Goal: Task Accomplishment & Management: Complete application form

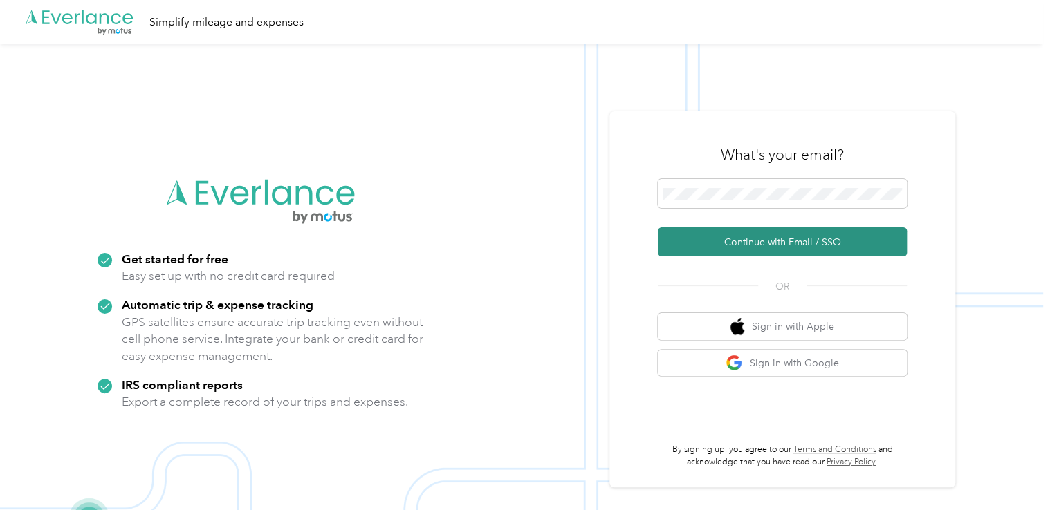
click at [767, 241] on button "Continue with Email / SSO" at bounding box center [782, 241] width 249 height 29
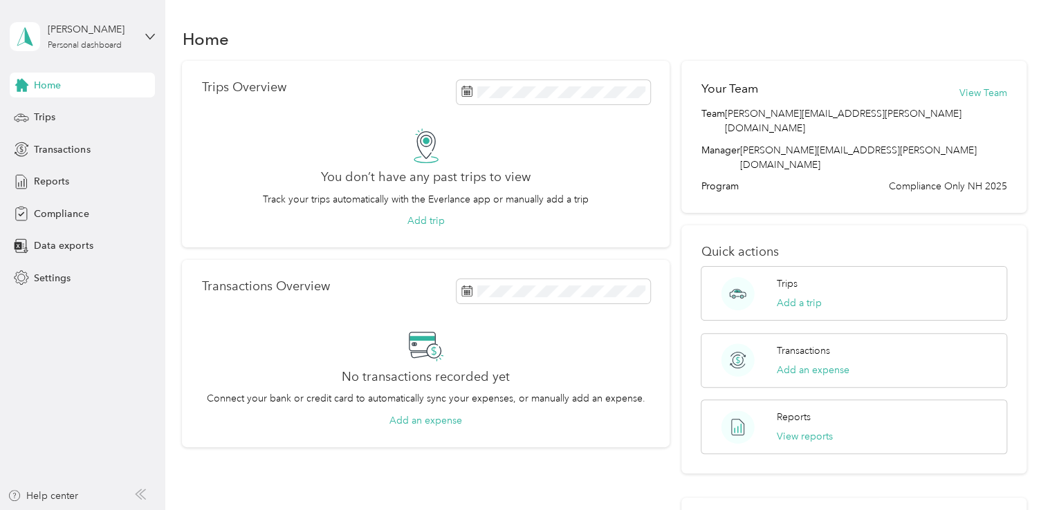
click at [146, 43] on div "[PERSON_NAME] Personal dashboard" at bounding box center [82, 36] width 145 height 48
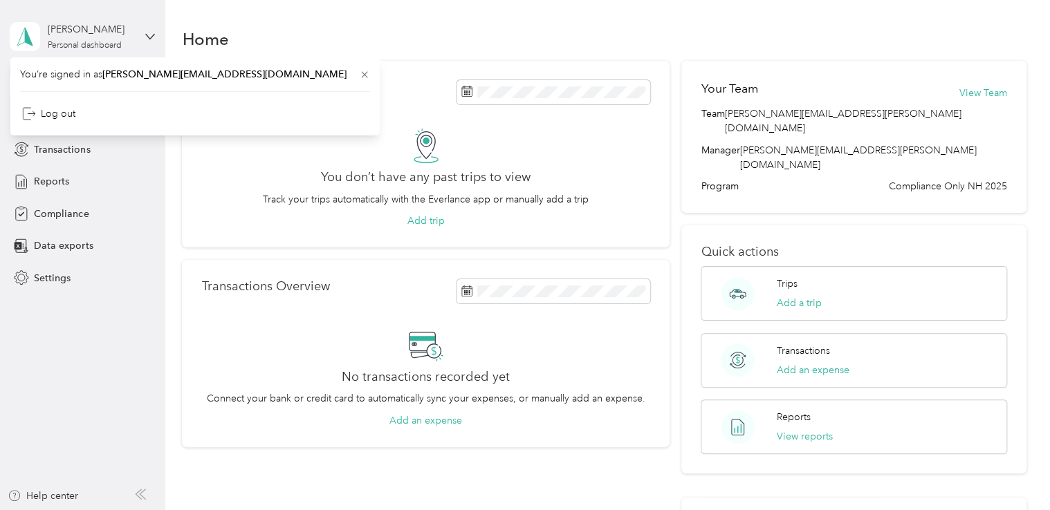
click at [137, 24] on div "[PERSON_NAME] Personal dashboard" at bounding box center [82, 36] width 145 height 48
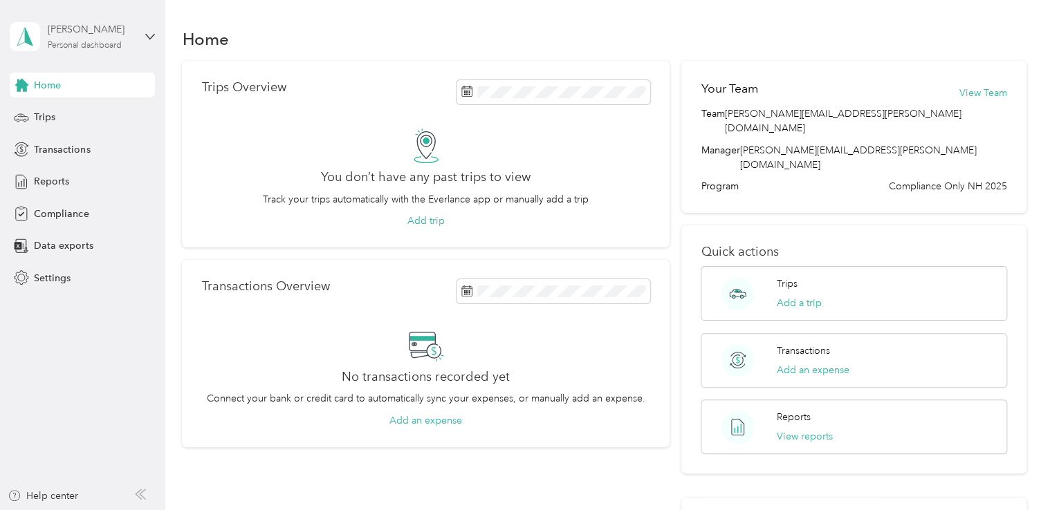
click at [77, 32] on div "[PERSON_NAME]" at bounding box center [91, 29] width 86 height 15
click at [152, 292] on aside "[PERSON_NAME] Personal dashboard Home Trips Transactions Reports Compliance Dat…" at bounding box center [82, 255] width 165 height 510
click at [77, 217] on span "Compliance" at bounding box center [61, 214] width 55 height 15
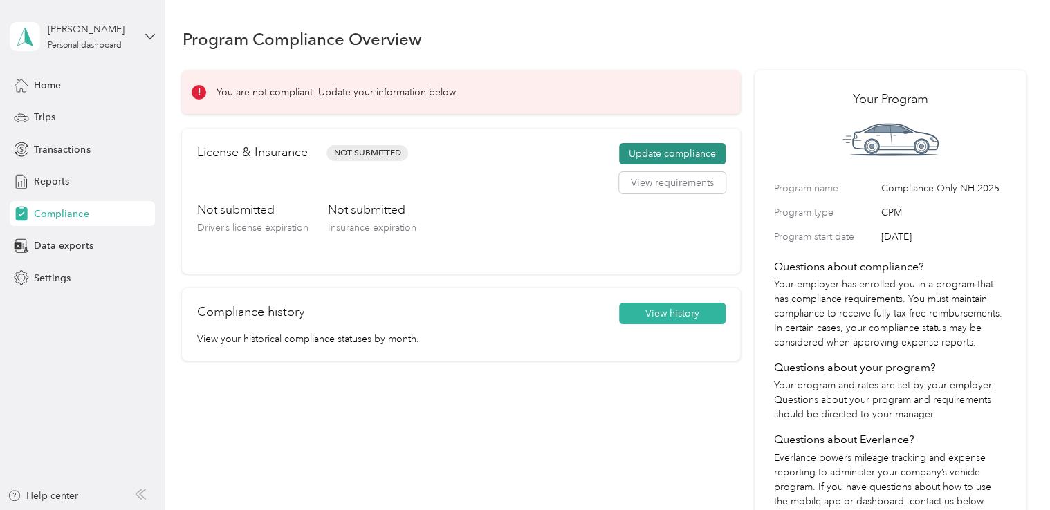
click at [633, 156] on button "Update compliance" at bounding box center [672, 154] width 106 height 22
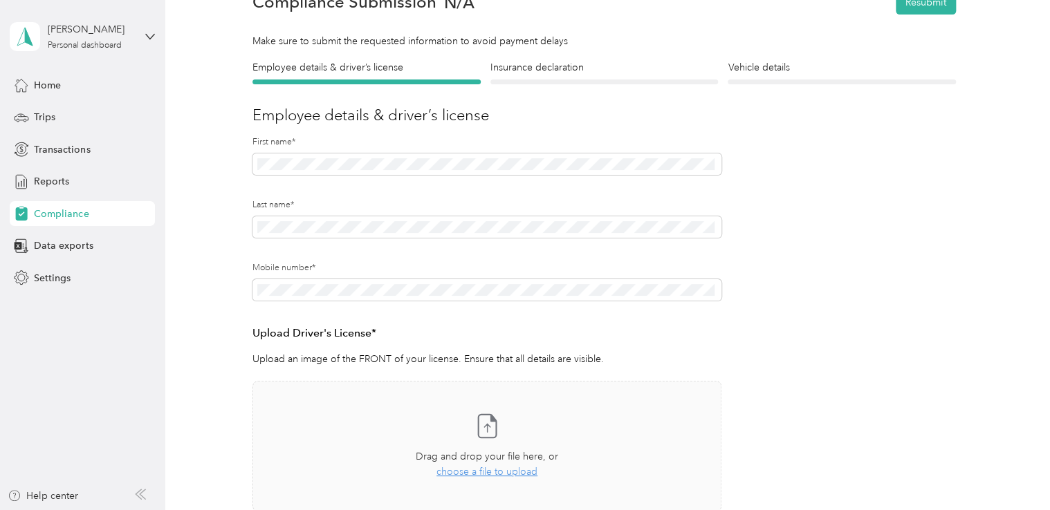
scroll to position [81, 0]
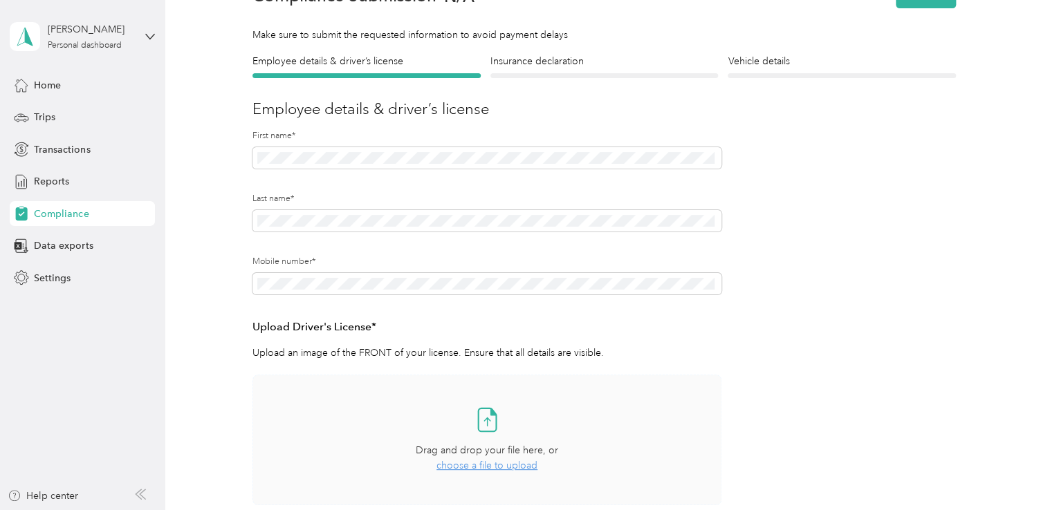
click at [489, 462] on span "choose a file to upload" at bounding box center [486, 466] width 101 height 12
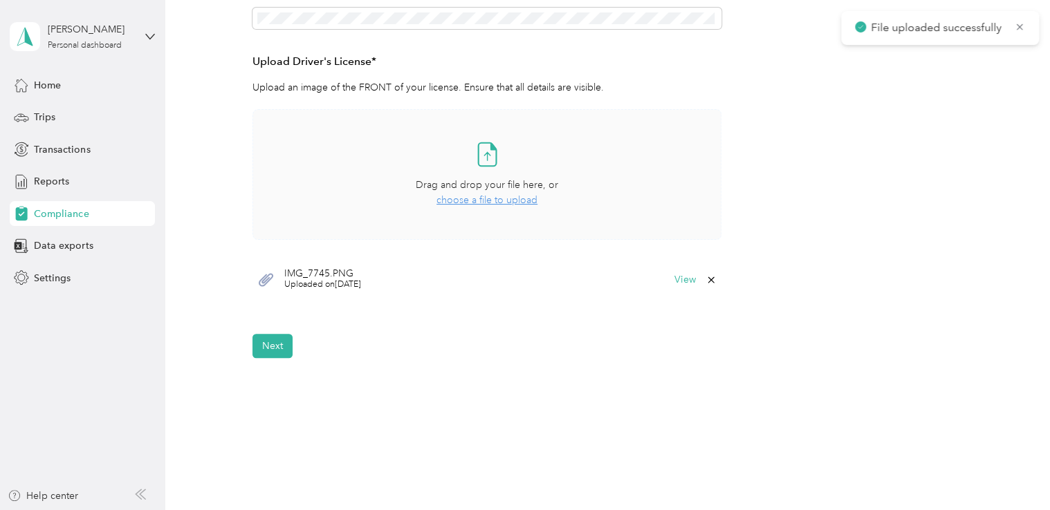
scroll to position [360, 0]
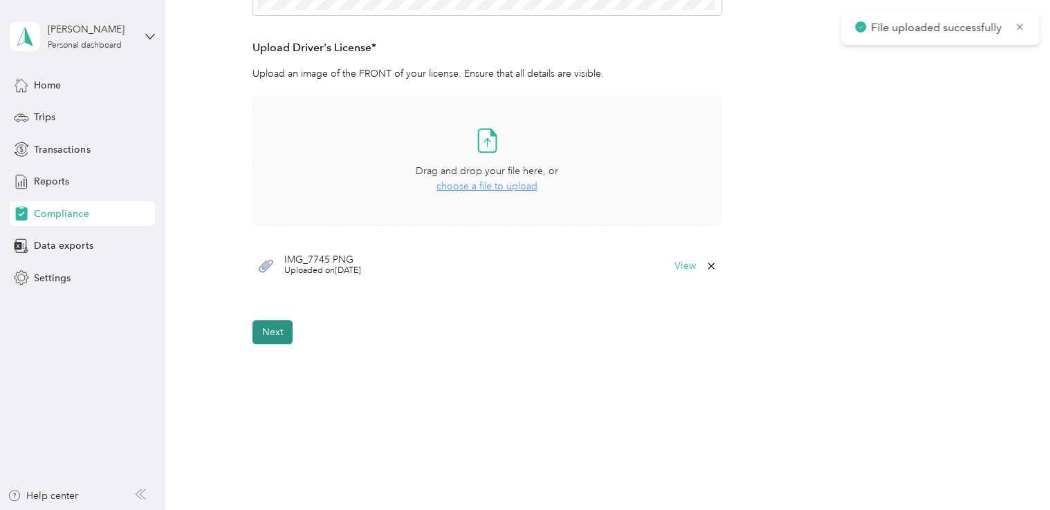
click at [279, 341] on button "Next" at bounding box center [272, 332] width 40 height 24
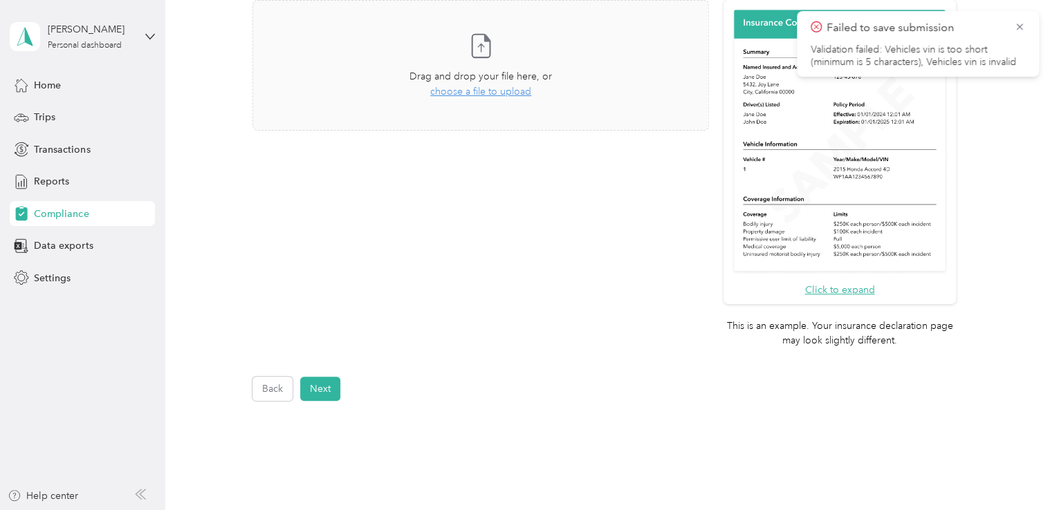
scroll to position [387, 0]
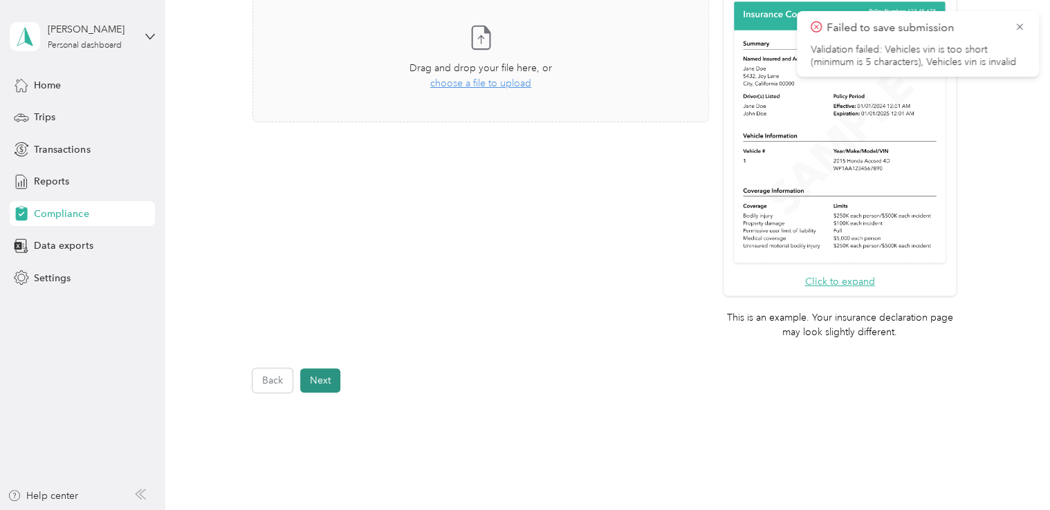
click at [313, 385] on button "Next" at bounding box center [320, 381] width 40 height 24
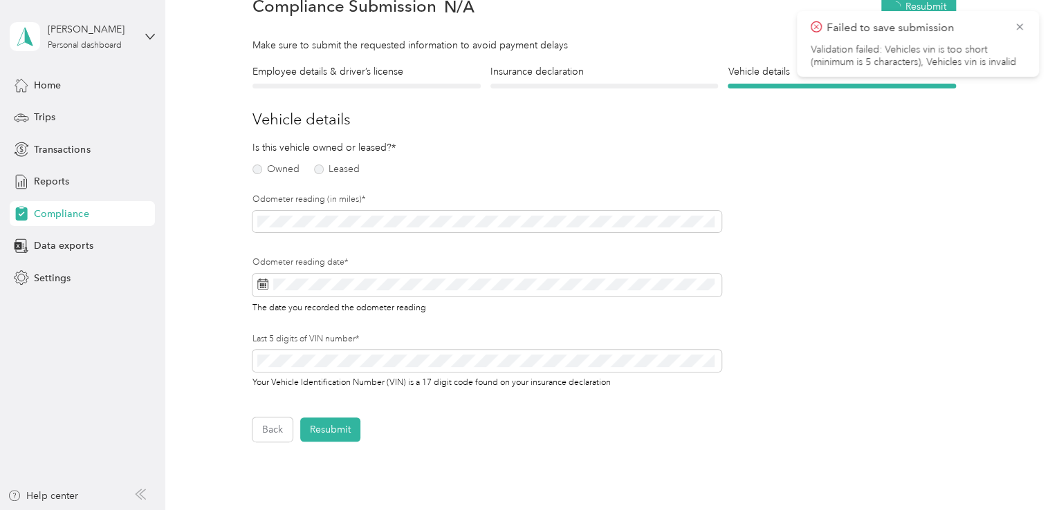
scroll to position [17, 0]
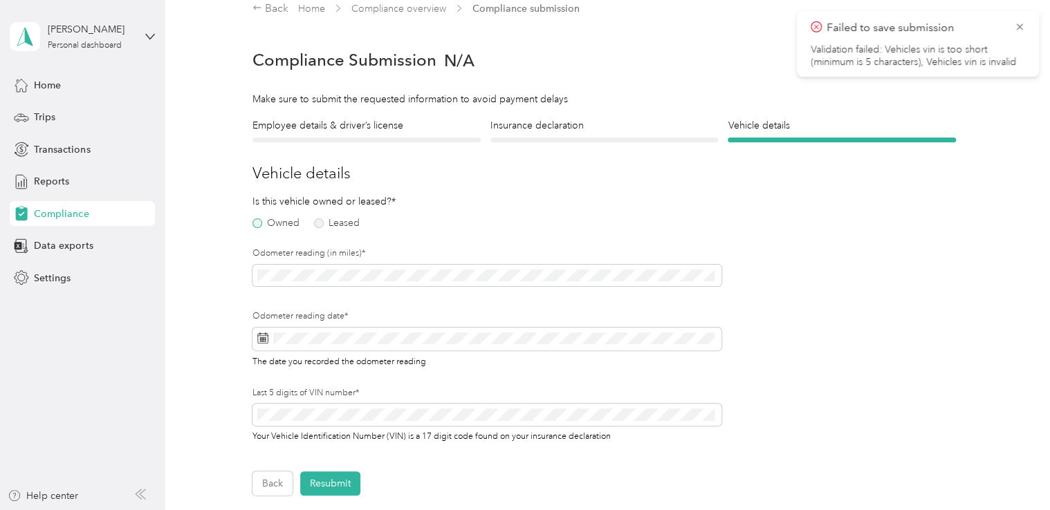
click at [259, 221] on label "Owned" at bounding box center [275, 223] width 47 height 10
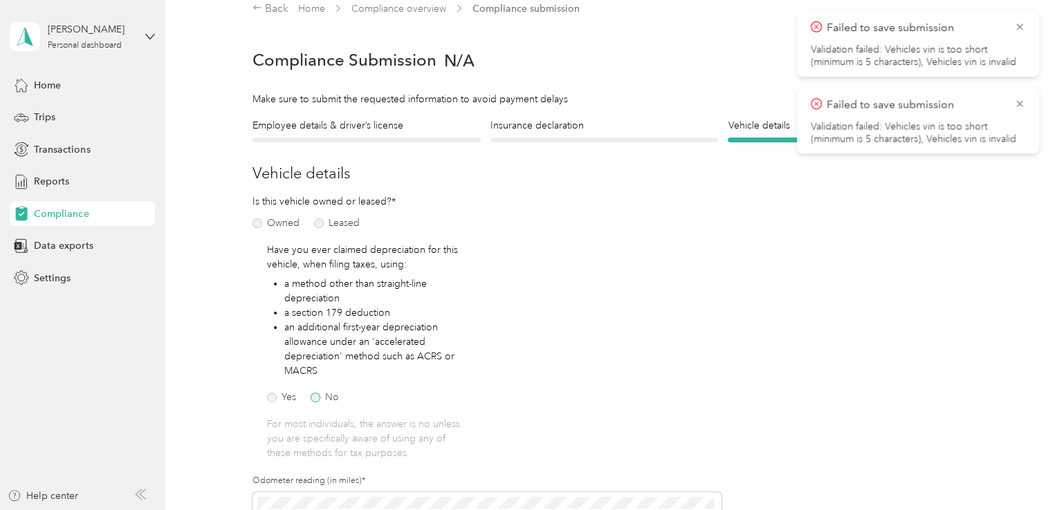
click at [315, 400] on label "No" at bounding box center [324, 398] width 28 height 10
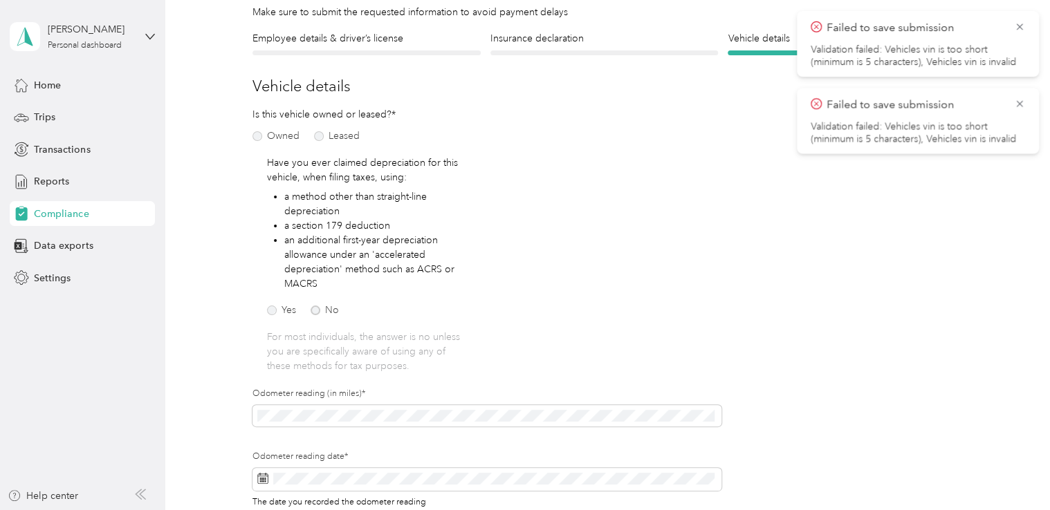
scroll to position [0, 0]
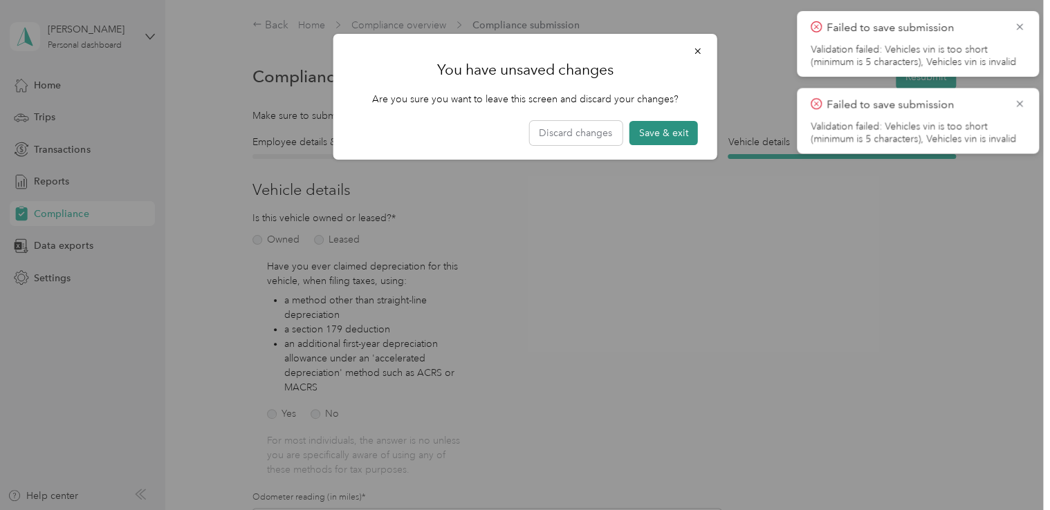
click at [655, 129] on button "Save & exit" at bounding box center [663, 133] width 68 height 24
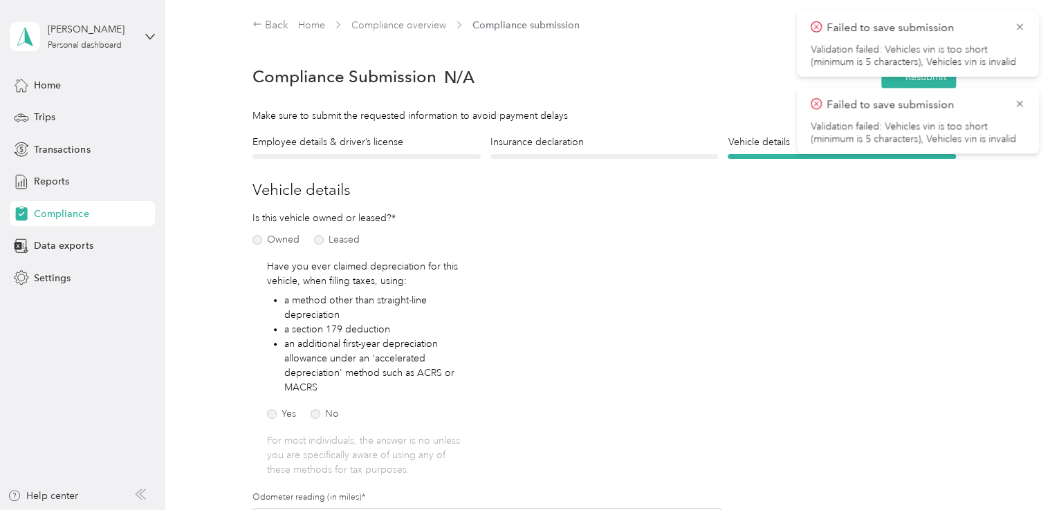
scroll to position [17, 0]
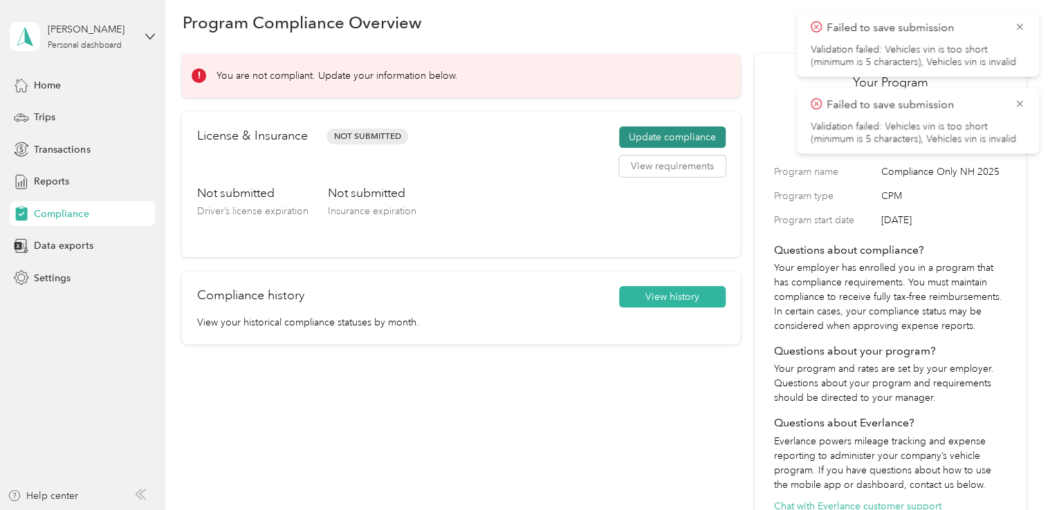
click at [636, 142] on button "Update compliance" at bounding box center [672, 138] width 106 height 22
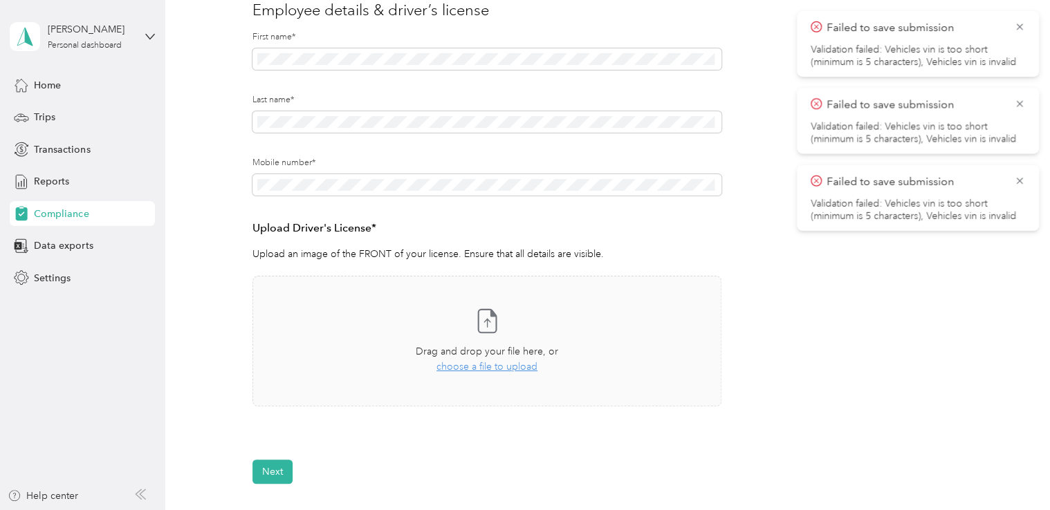
scroll to position [185, 0]
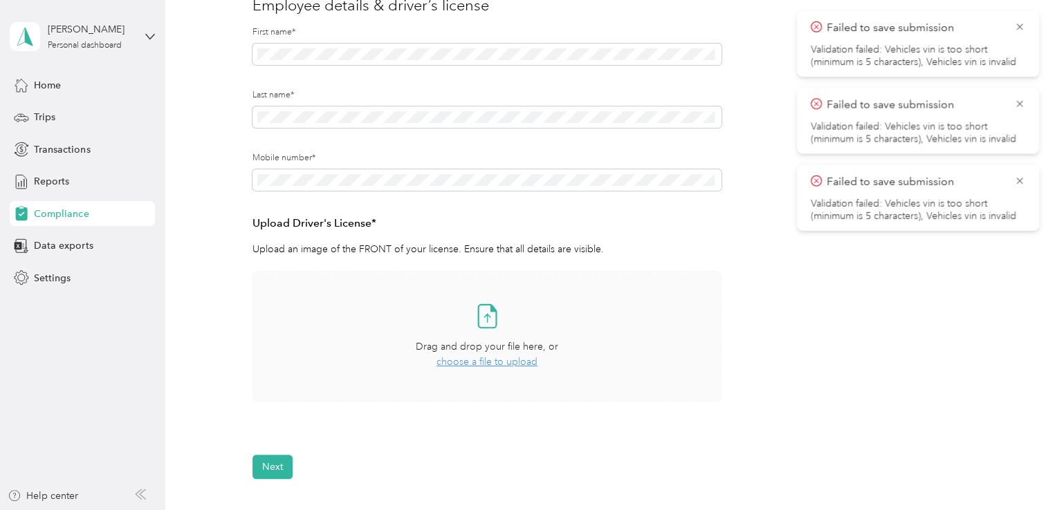
click at [494, 361] on span "choose a file to upload" at bounding box center [486, 362] width 101 height 12
click at [279, 468] on button "Next" at bounding box center [272, 467] width 40 height 24
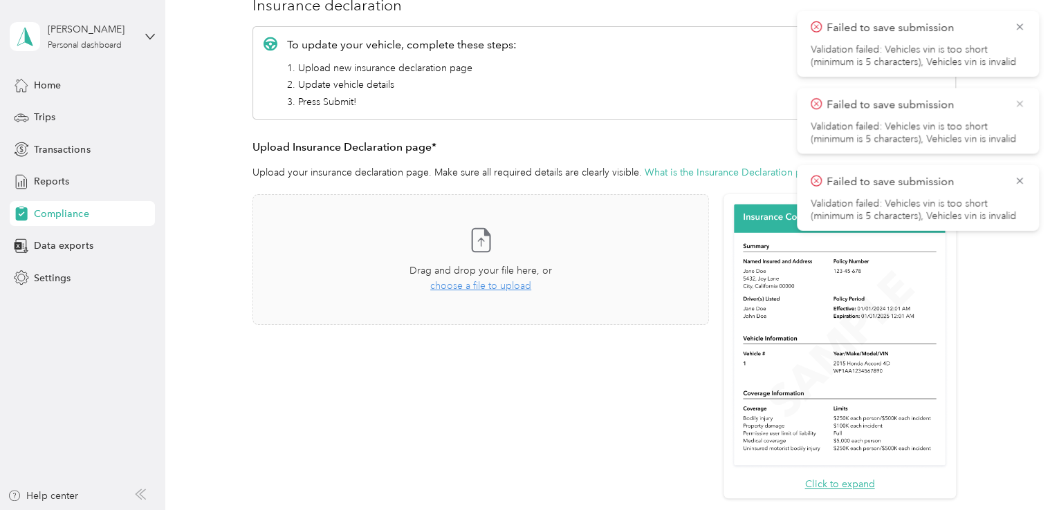
drag, startPoint x: 1017, startPoint y: 180, endPoint x: 1020, endPoint y: 102, distance: 77.5
click at [1020, 102] on icon at bounding box center [1019, 103] width 11 height 12
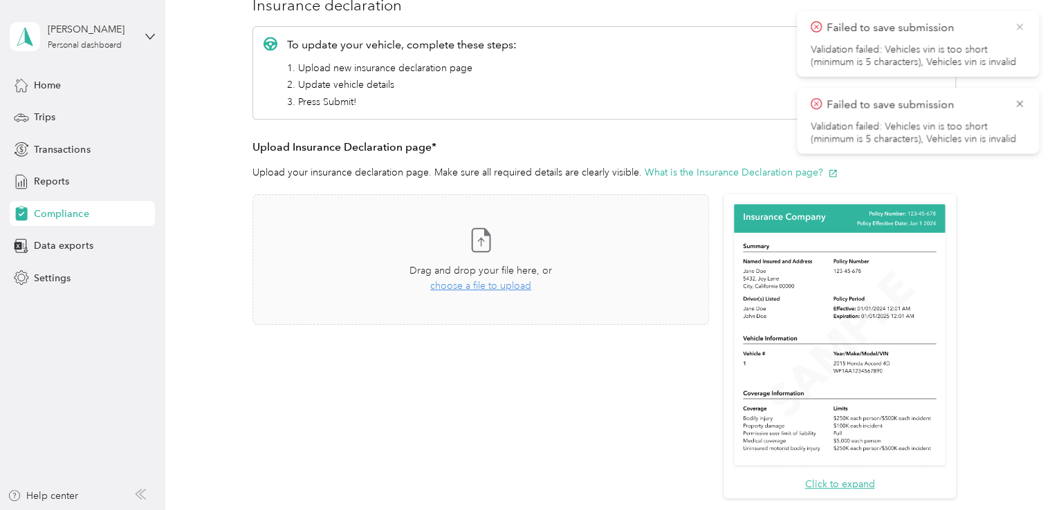
click at [1018, 24] on icon at bounding box center [1019, 27] width 11 height 12
click at [1018, 23] on icon at bounding box center [1019, 27] width 11 height 12
